Goal: Information Seeking & Learning: Learn about a topic

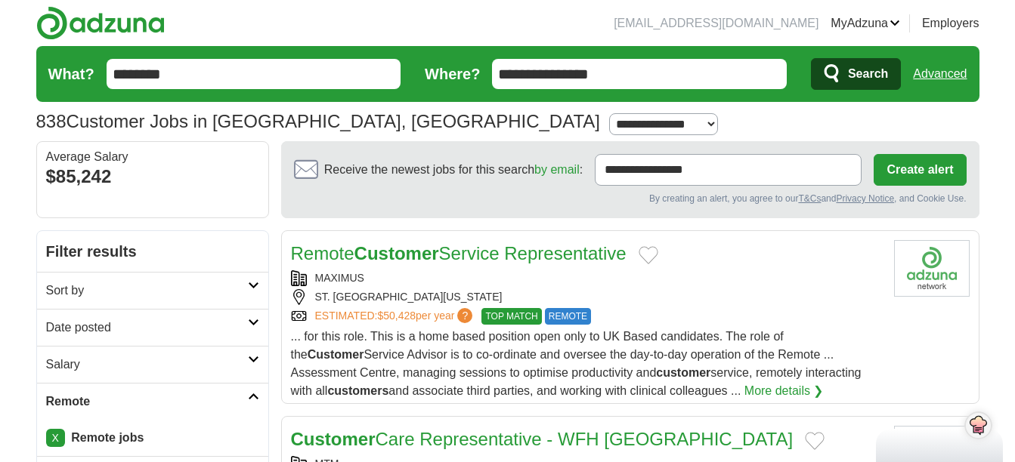
scroll to position [271, 0]
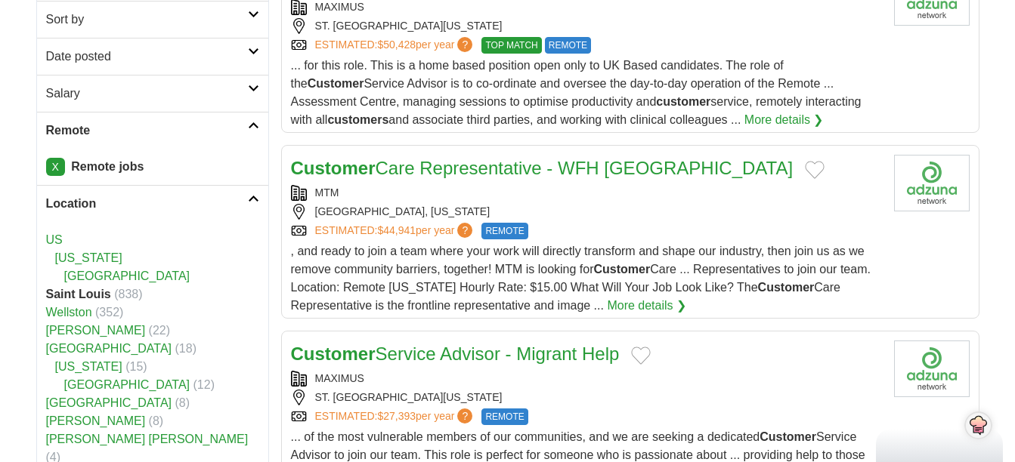
click at [551, 258] on div ", and ready to join a team where your work will directly transform and shape ou…" at bounding box center [586, 279] width 591 height 73
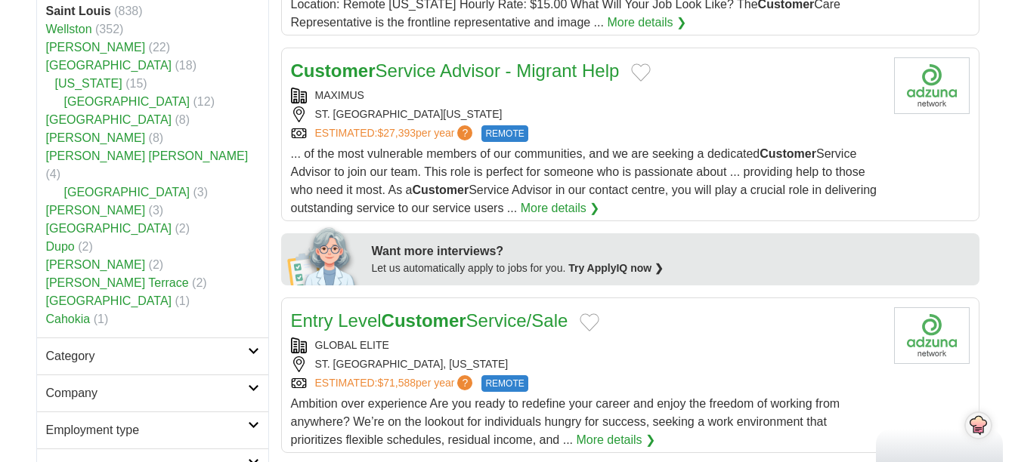
scroll to position [559, 0]
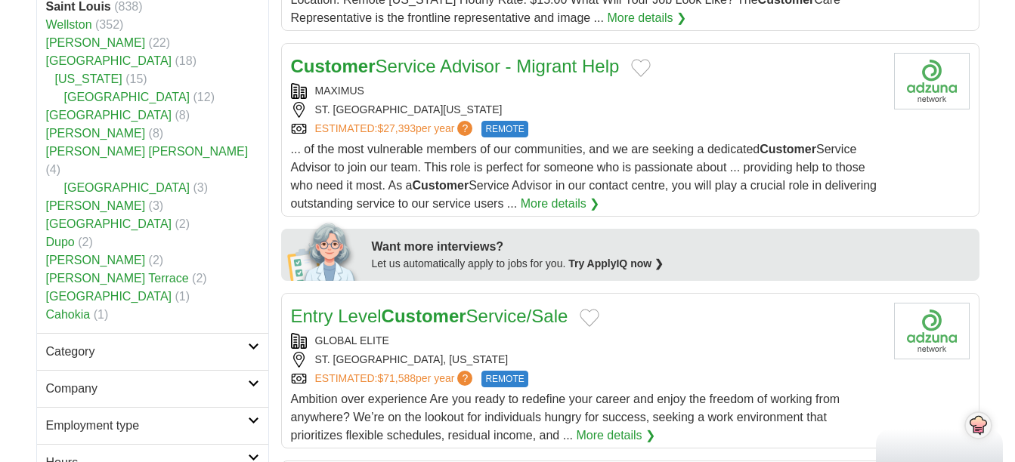
click at [498, 171] on span "... of the most vulnerable members of our communities, and we are seeking a ded…" at bounding box center [584, 176] width 586 height 67
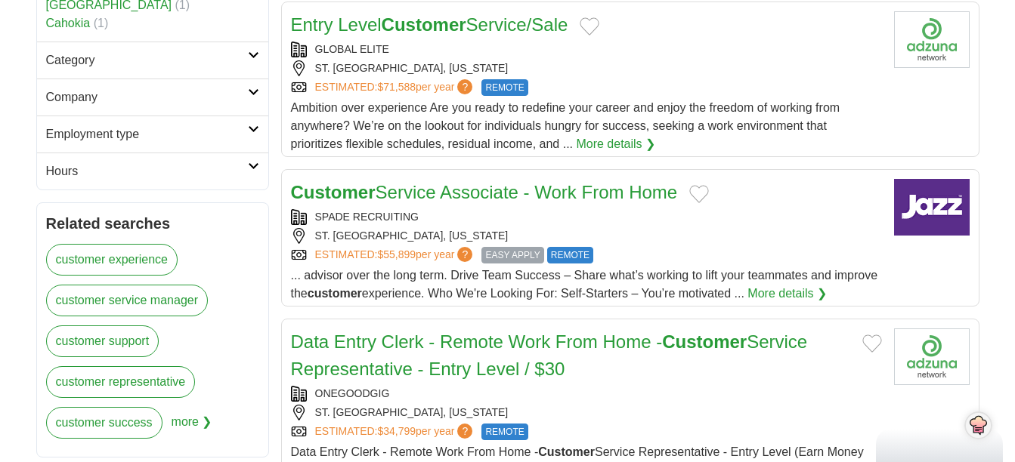
scroll to position [911, 0]
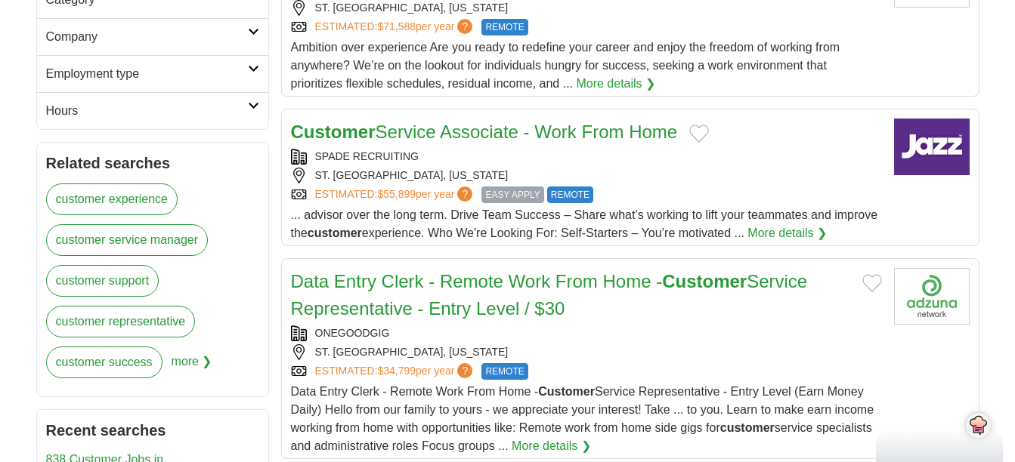
click at [410, 140] on link "Customer Service Associate - Work From Home" at bounding box center [484, 132] width 387 height 20
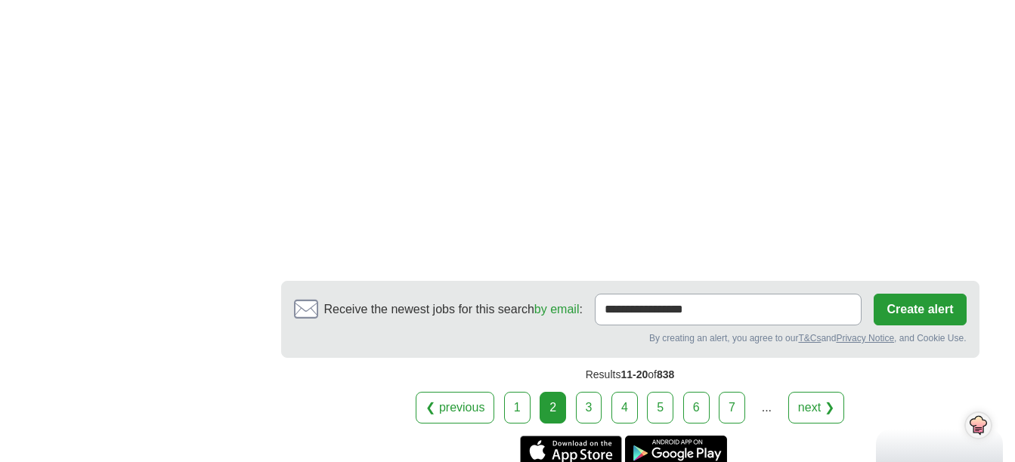
scroll to position [2892, 0]
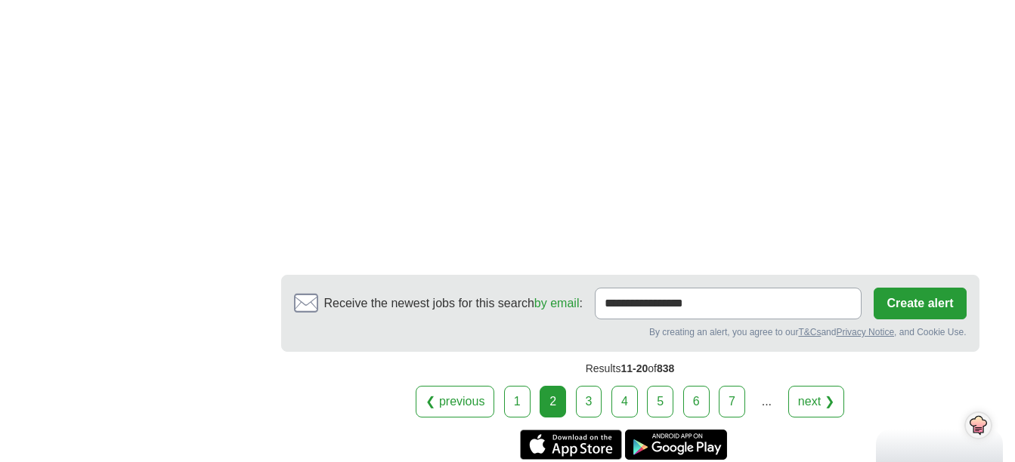
click at [826, 396] on link "next ❯" at bounding box center [816, 402] width 56 height 32
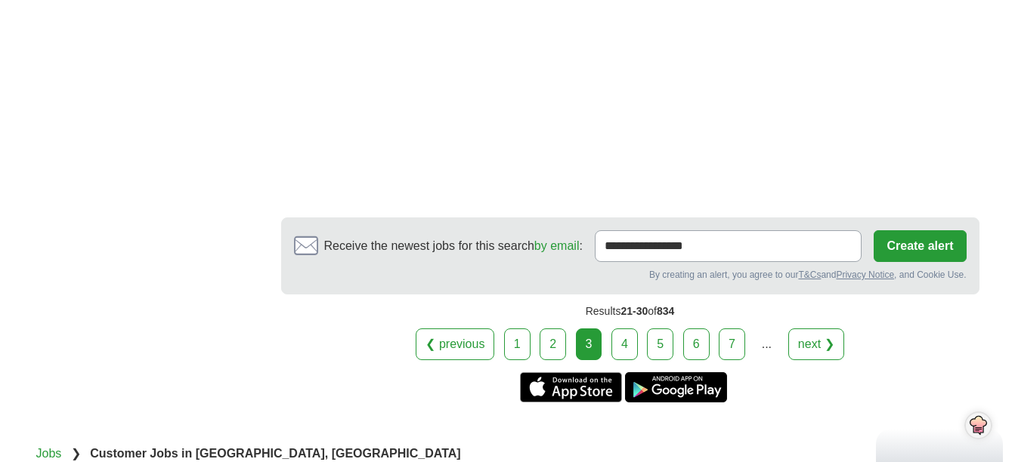
scroll to position [2888, 0]
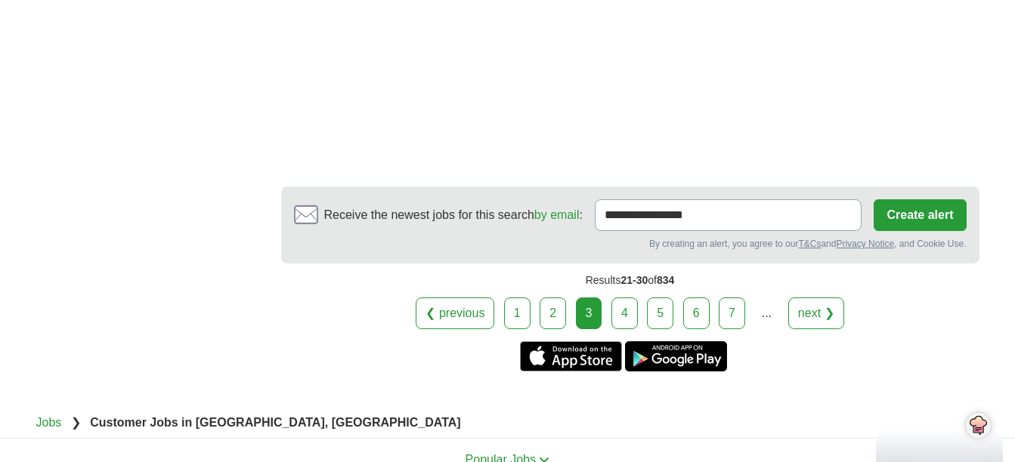
click at [814, 300] on link "next ❯" at bounding box center [816, 314] width 56 height 32
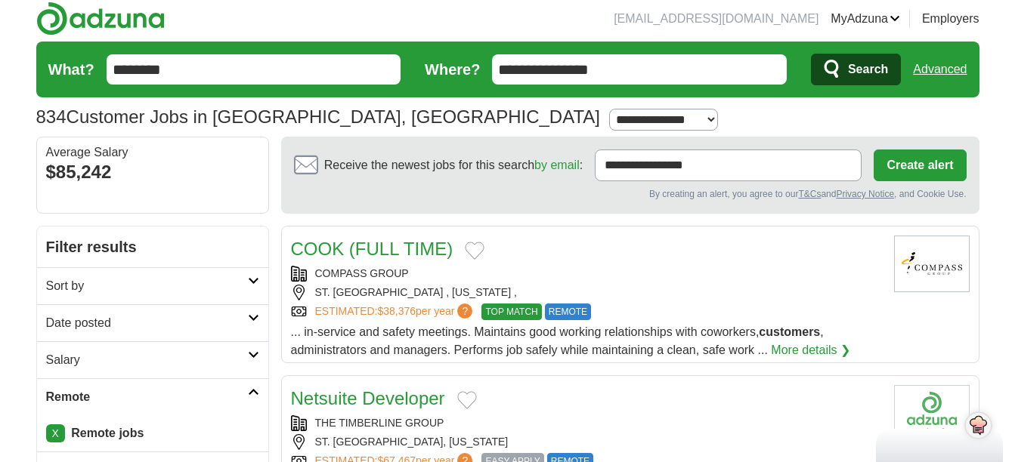
scroll to position [24, 0]
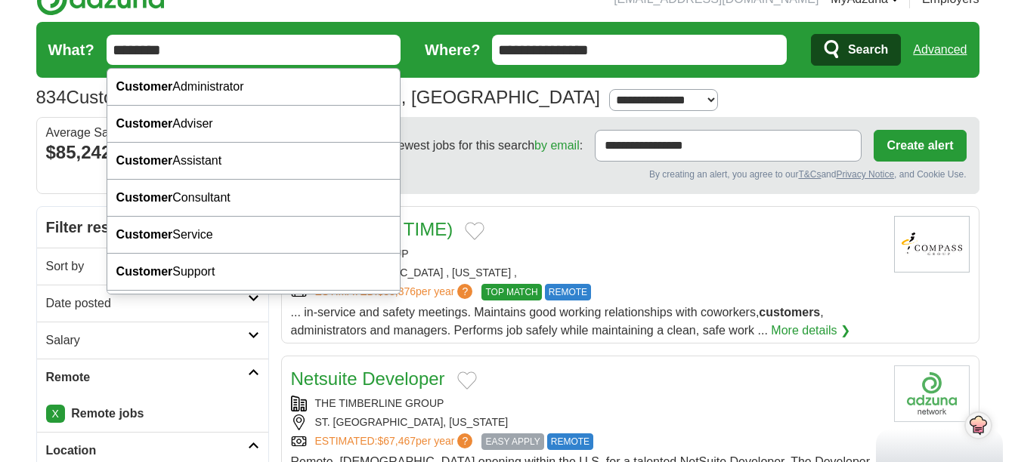
drag, startPoint x: 181, startPoint y: 50, endPoint x: 85, endPoint y: 51, distance: 96.0
click at [85, 51] on form "**********" at bounding box center [507, 50] width 943 height 56
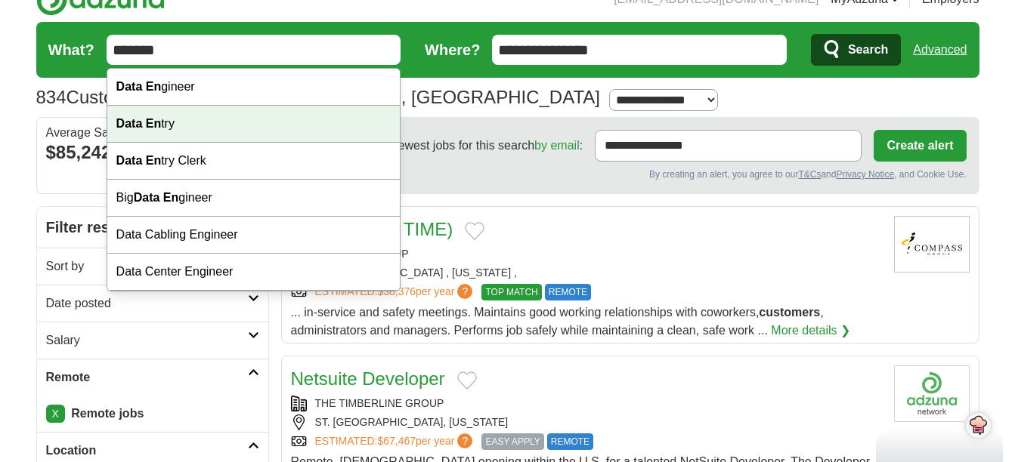
click at [151, 121] on strong "Data En" at bounding box center [138, 123] width 45 height 13
type input "**********"
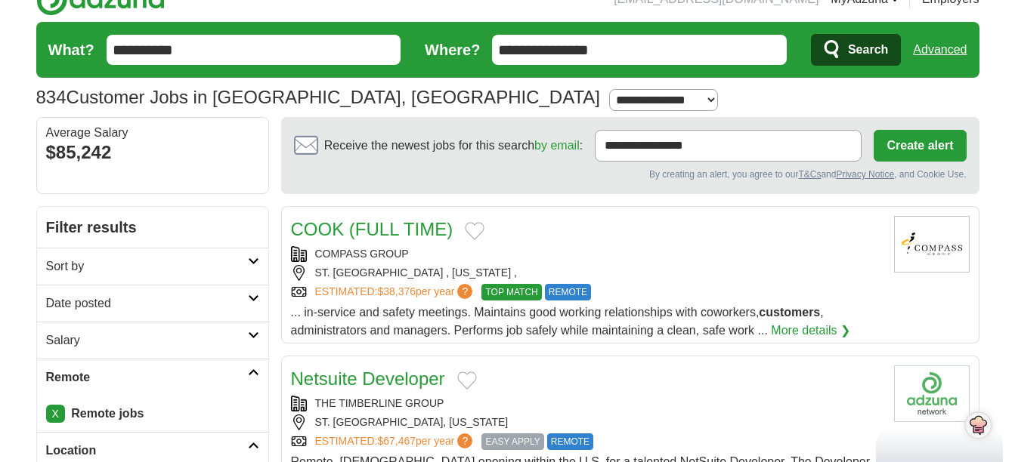
click at [855, 53] on span "Search" at bounding box center [868, 50] width 40 height 30
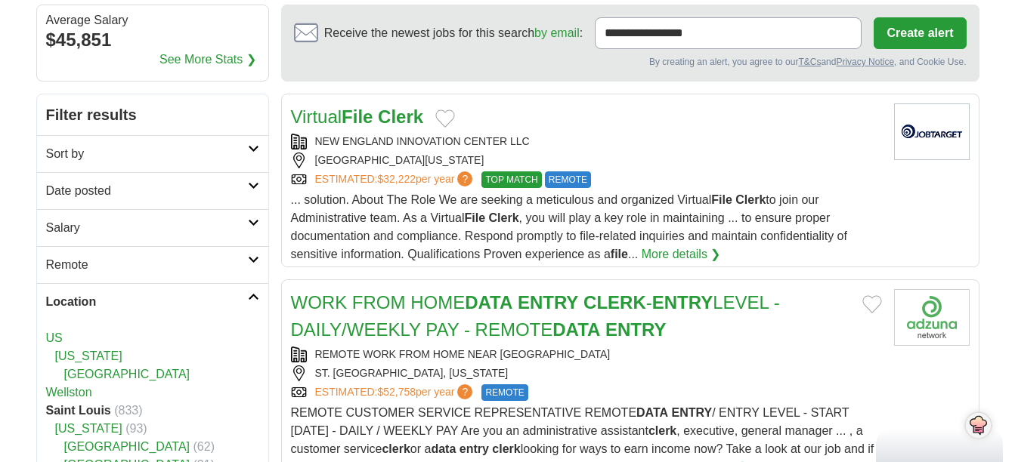
scroll to position [146, 0]
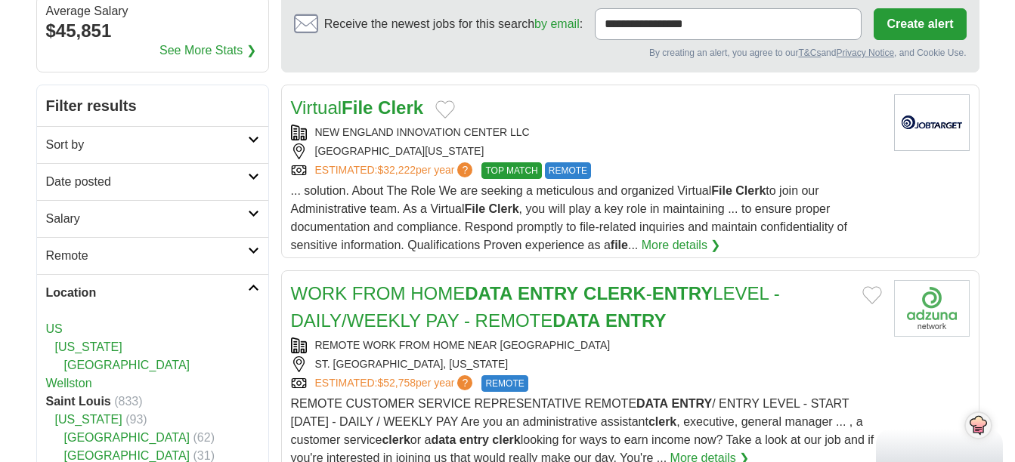
click at [406, 215] on span "... solution. About The Role We are seeking a meticulous and organized Virtual …" at bounding box center [569, 217] width 556 height 67
click at [581, 168] on span "REMOTE" at bounding box center [568, 170] width 46 height 17
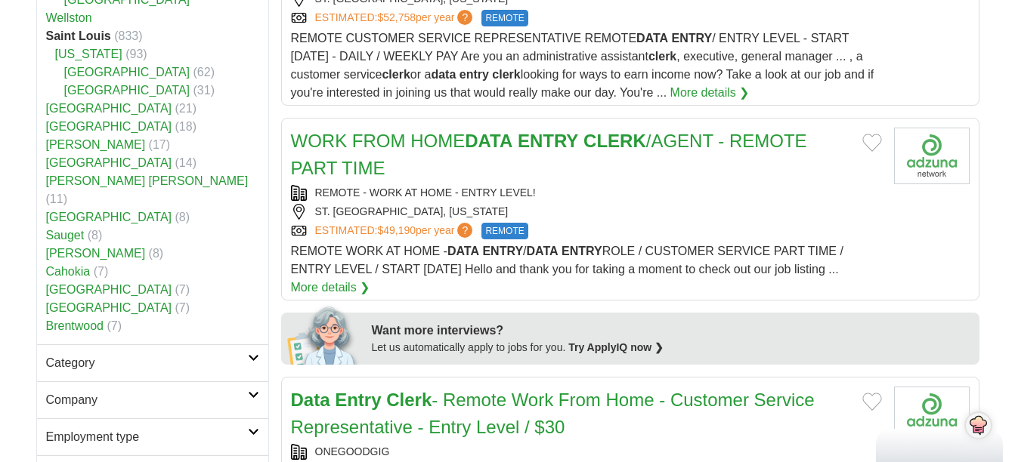
scroll to position [516, 0]
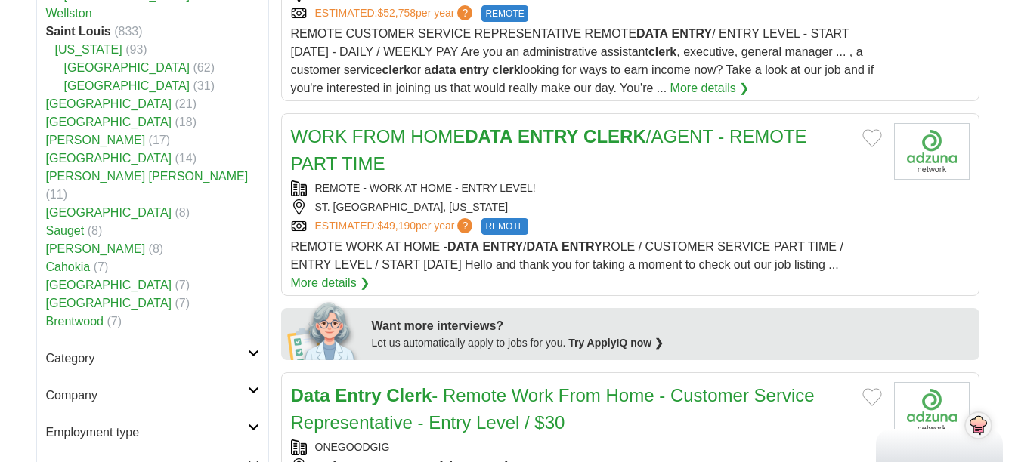
click at [499, 144] on strong "DATA" at bounding box center [489, 136] width 48 height 20
